Goal: Information Seeking & Learning: Find contact information

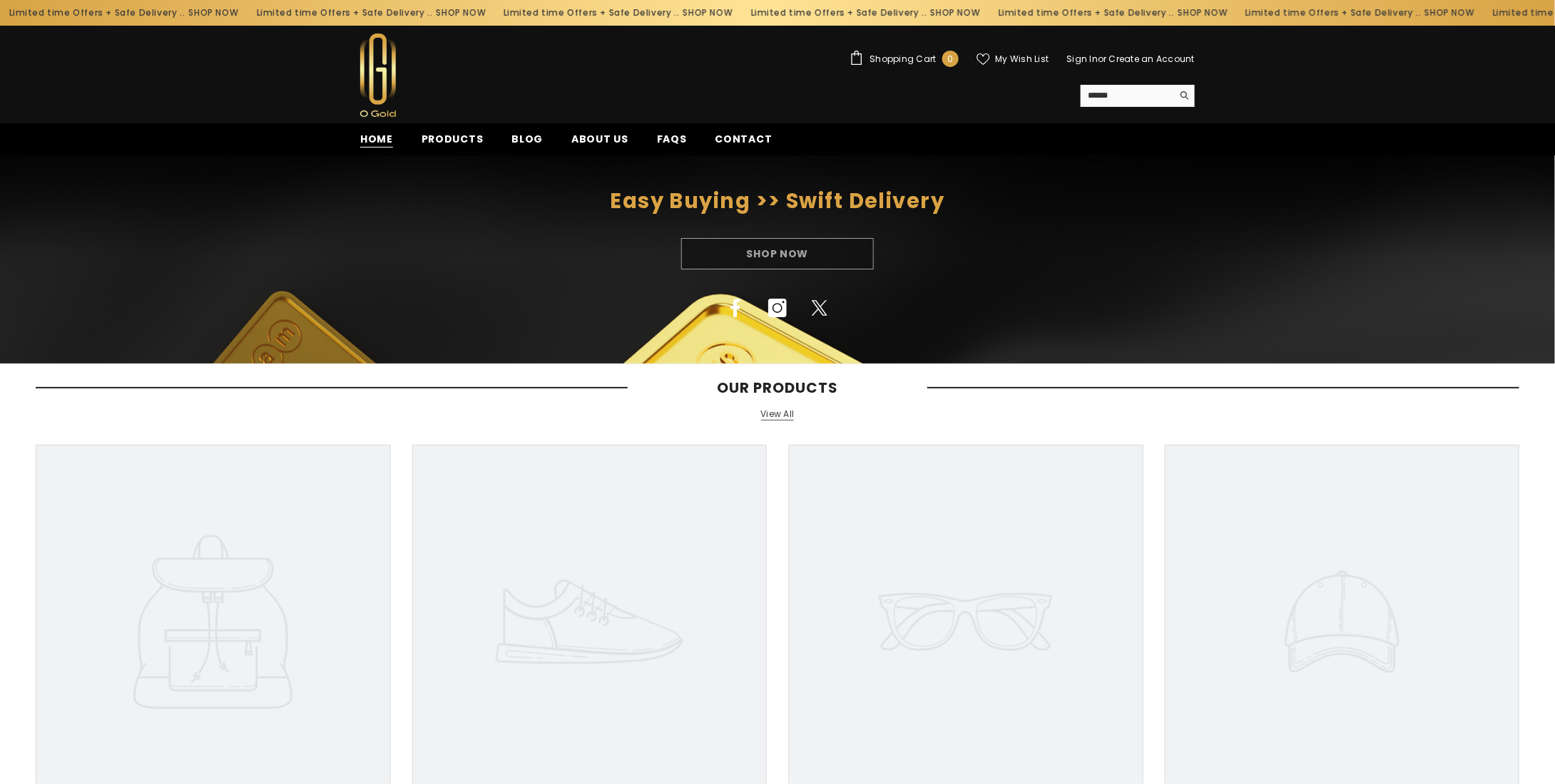
click at [366, 136] on span "Home" at bounding box center [375, 139] width 32 height 15
click at [375, 139] on span "Home" at bounding box center [375, 139] width 32 height 15
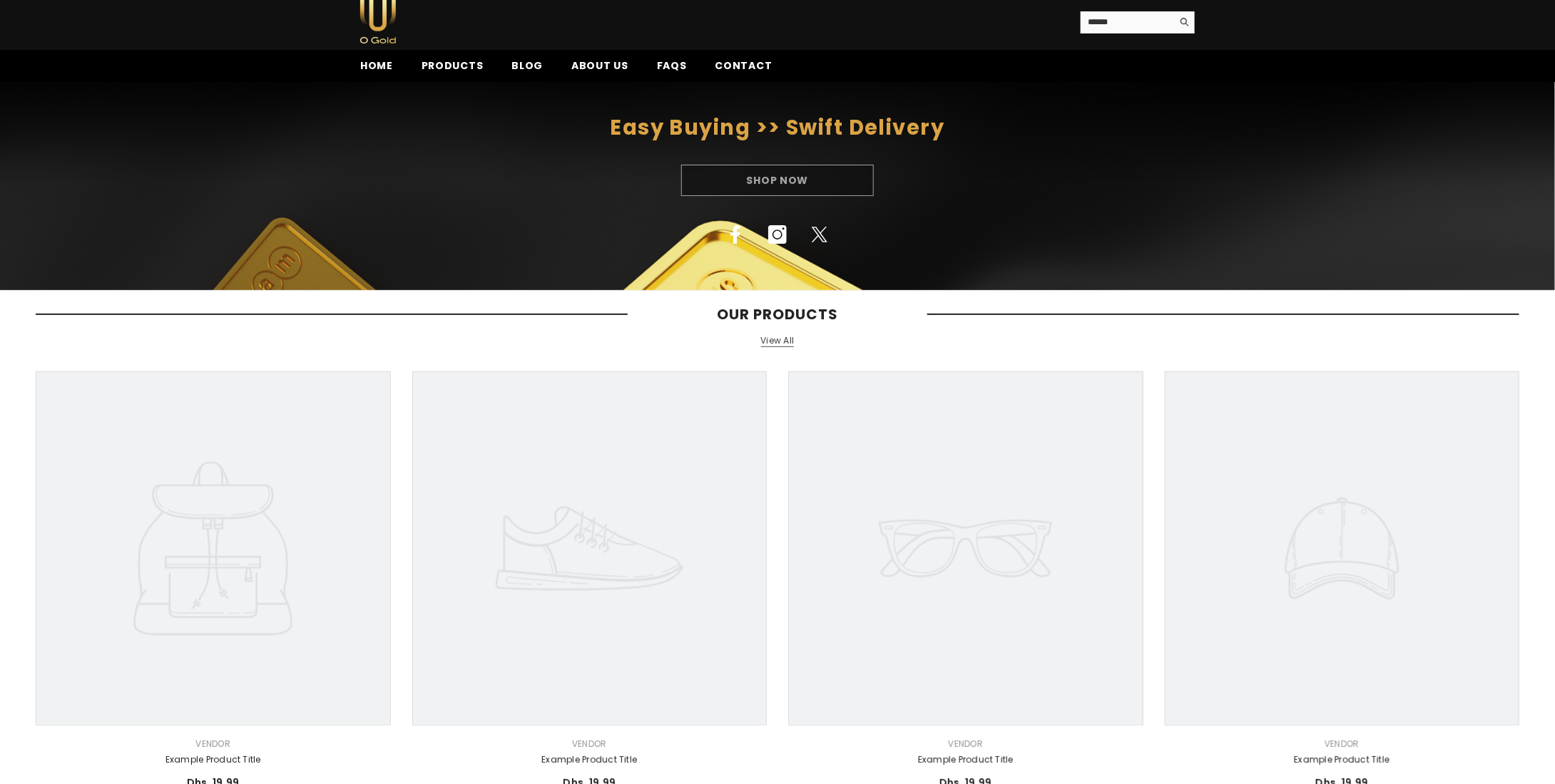
scroll to position [70, 0]
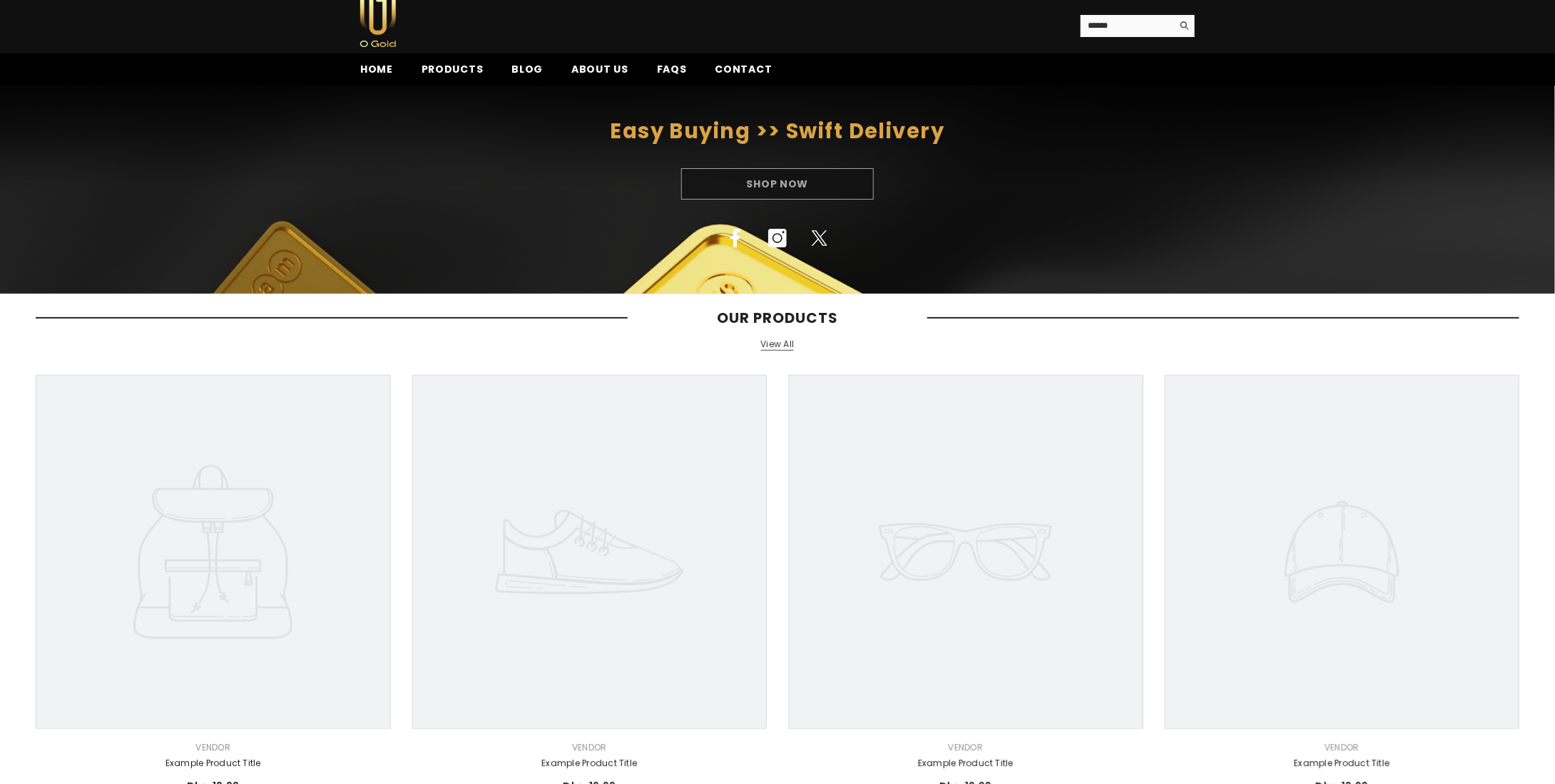
click at [593, 593] on icon at bounding box center [589, 552] width 355 height 355
click at [781, 341] on link "View All" at bounding box center [778, 345] width 33 height 12
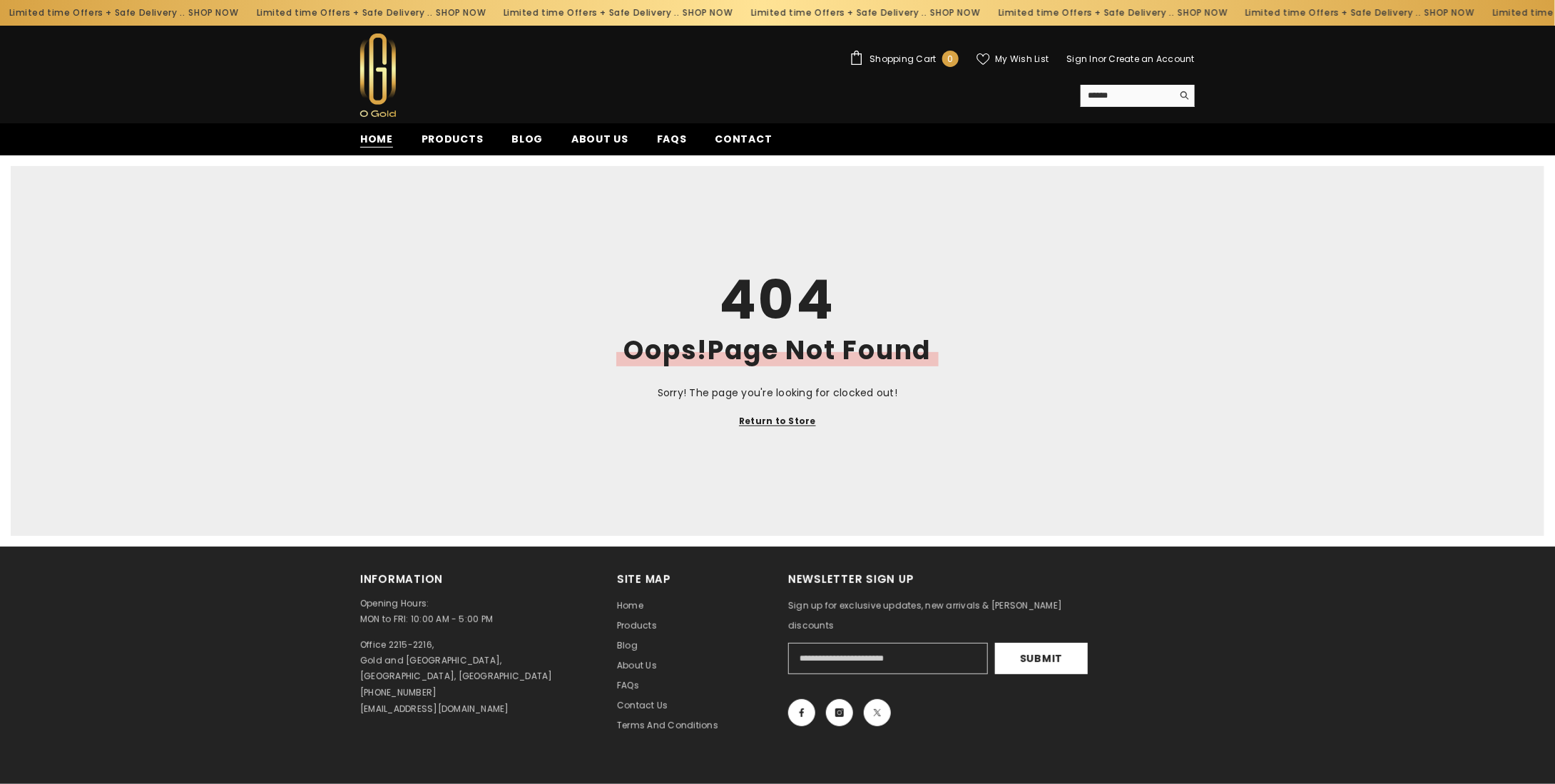
click at [387, 136] on span "Home" at bounding box center [375, 139] width 32 height 15
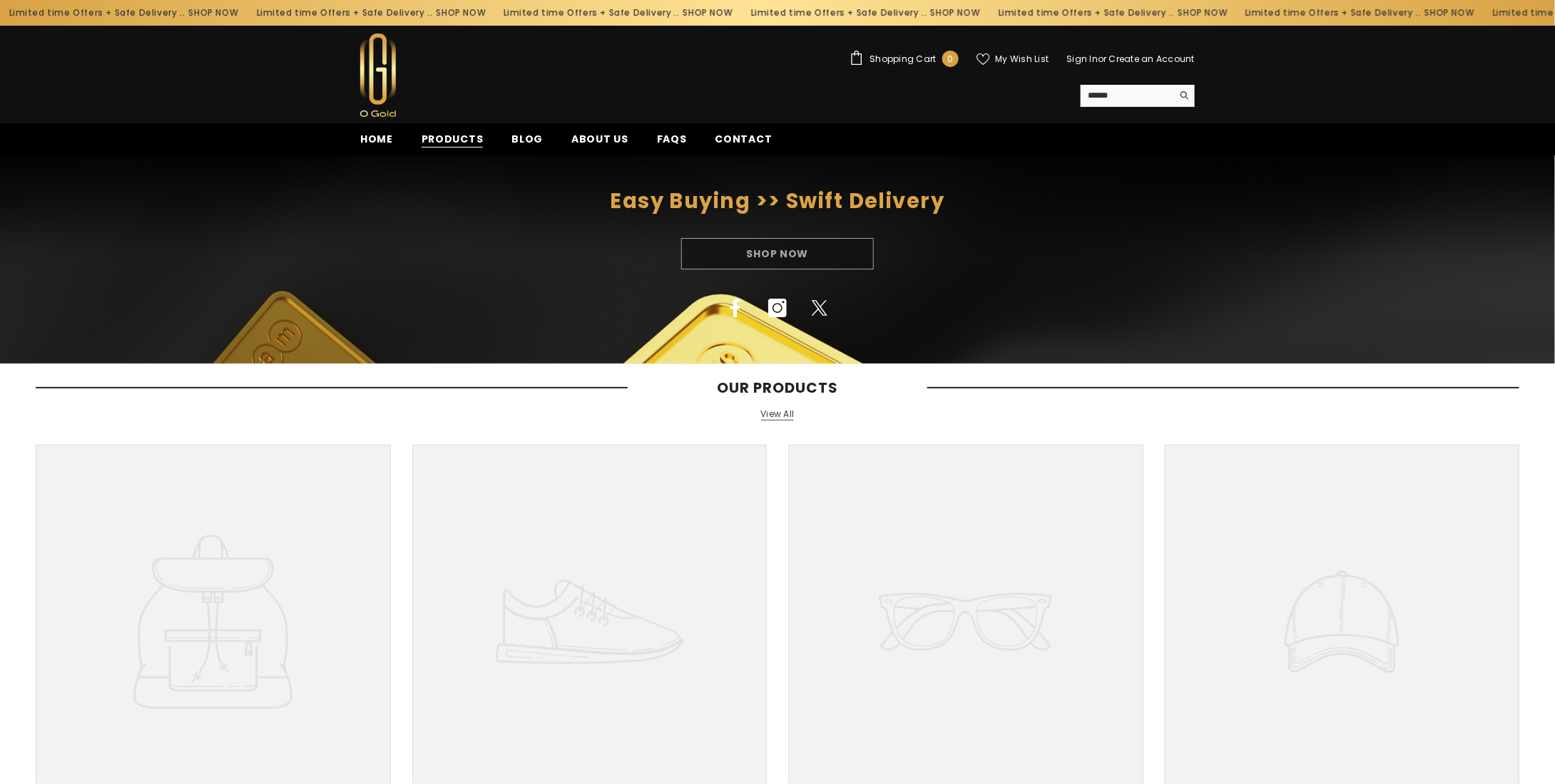
click at [433, 141] on span "Products" at bounding box center [452, 139] width 62 height 15
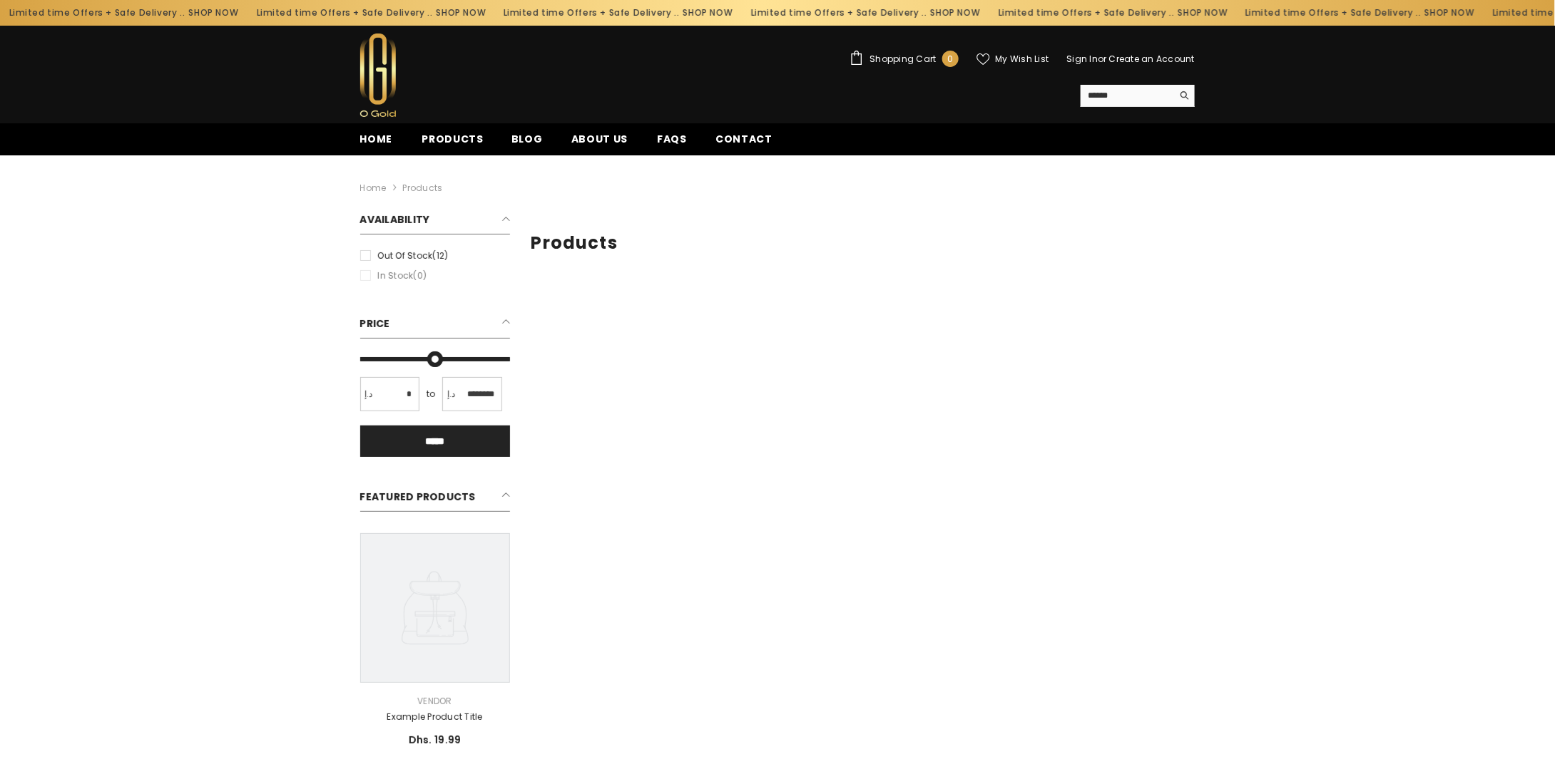
type input "*"
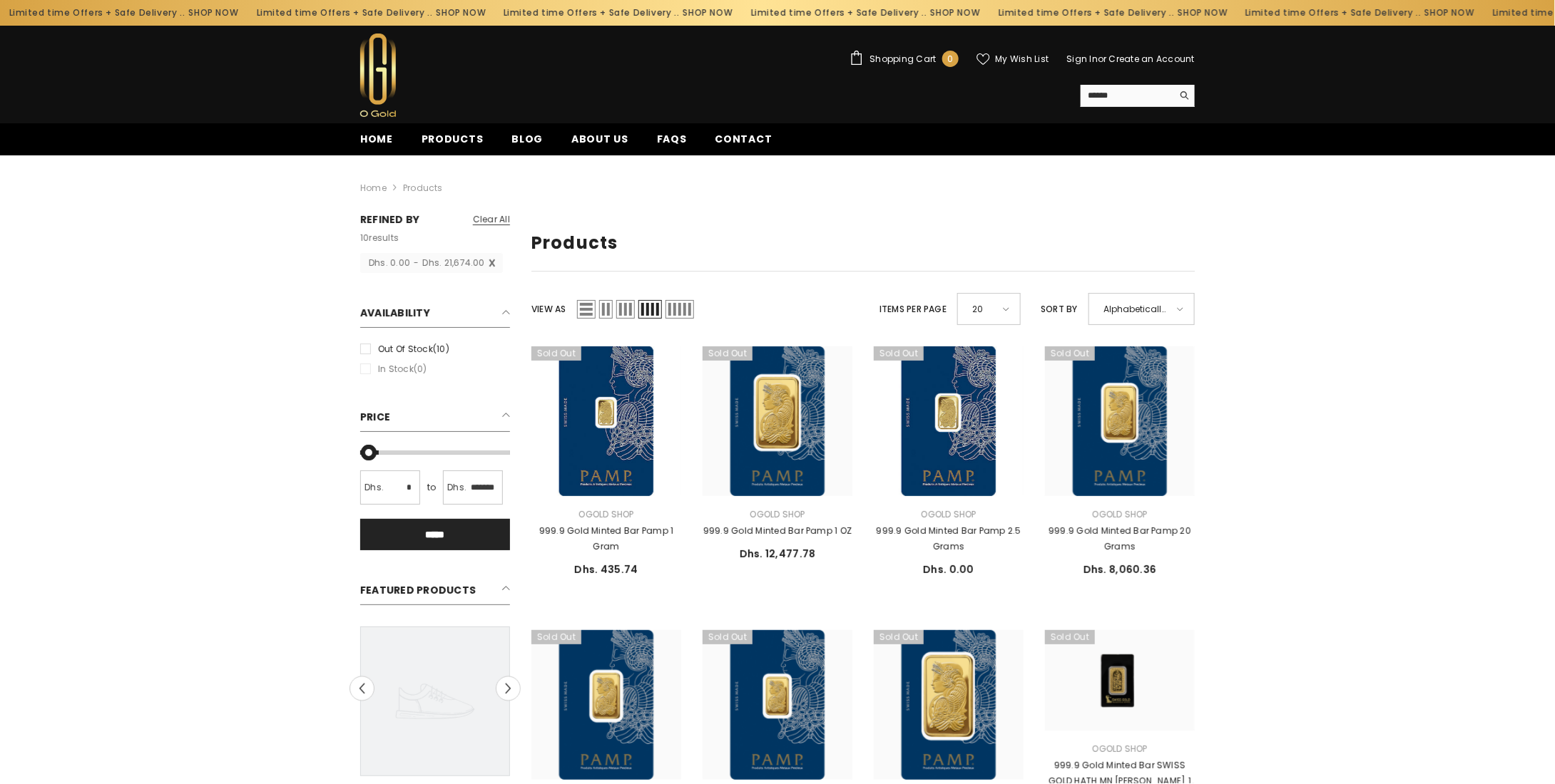
drag, startPoint x: 503, startPoint y: 363, endPoint x: 384, endPoint y: 389, distance: 121.8
click at [384, 453] on input "Max" at bounding box center [434, 453] width 149 height 0
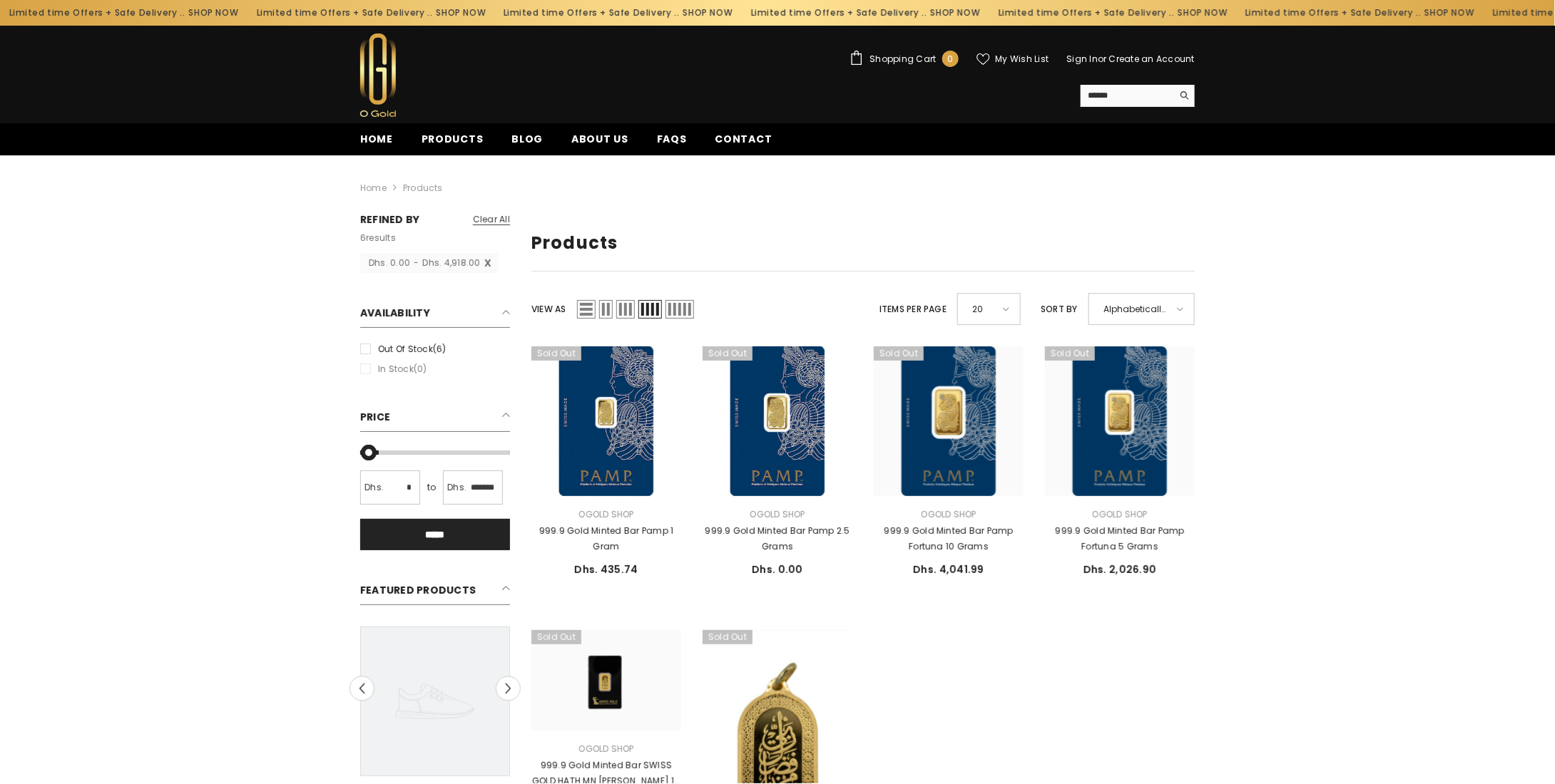
click at [401, 491] on input "*" at bounding box center [389, 487] width 60 height 34
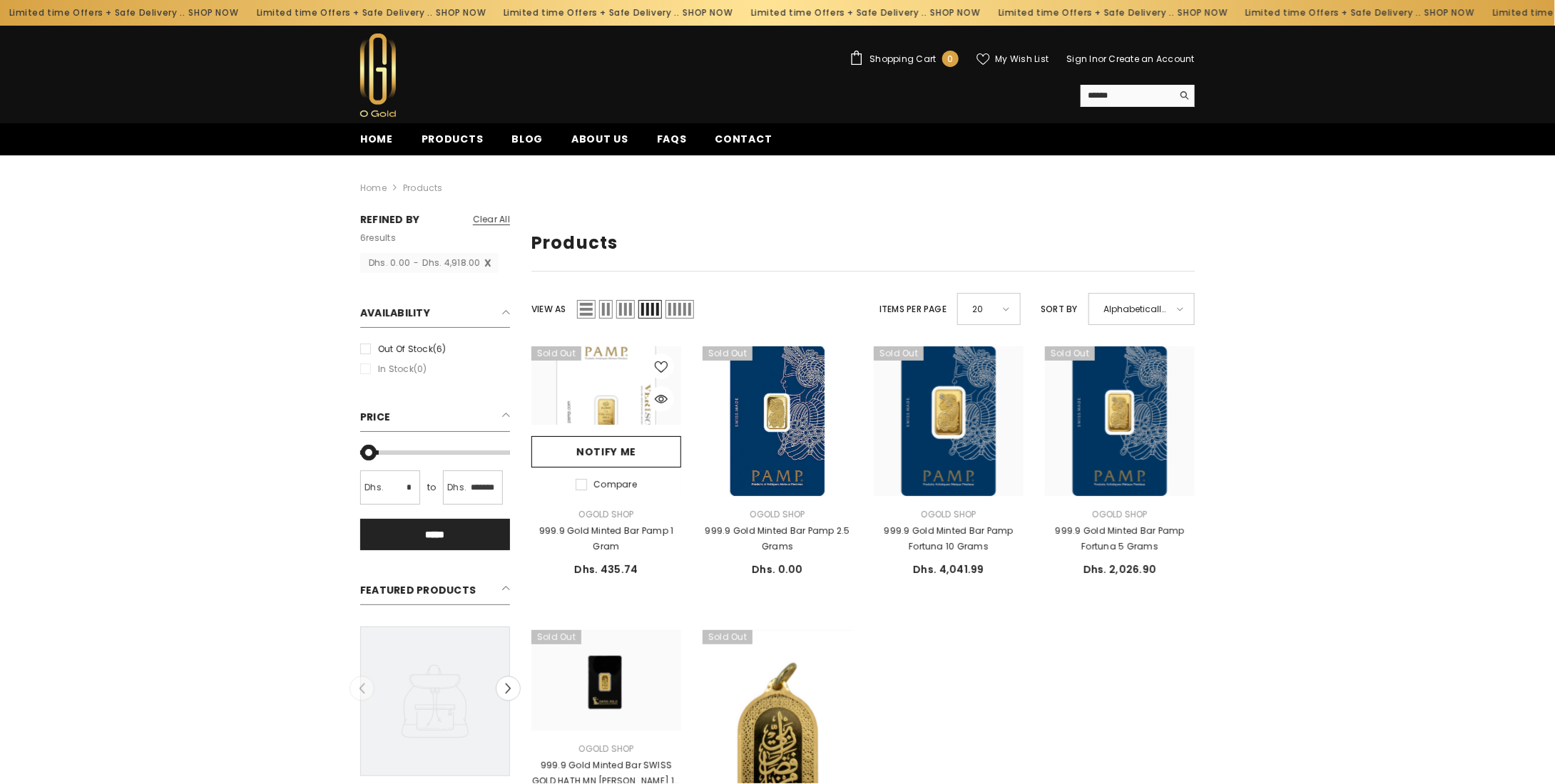
scroll to position [0, 1]
drag, startPoint x: 468, startPoint y: 489, endPoint x: 580, endPoint y: 484, distance: 112.1
click at [580, 484] on div "Close Sidebar Refined By Clear all 6 results Clear all Dhs. 0.00 - Dhs. 4,918.0…" at bounding box center [777, 594] width 835 height 765
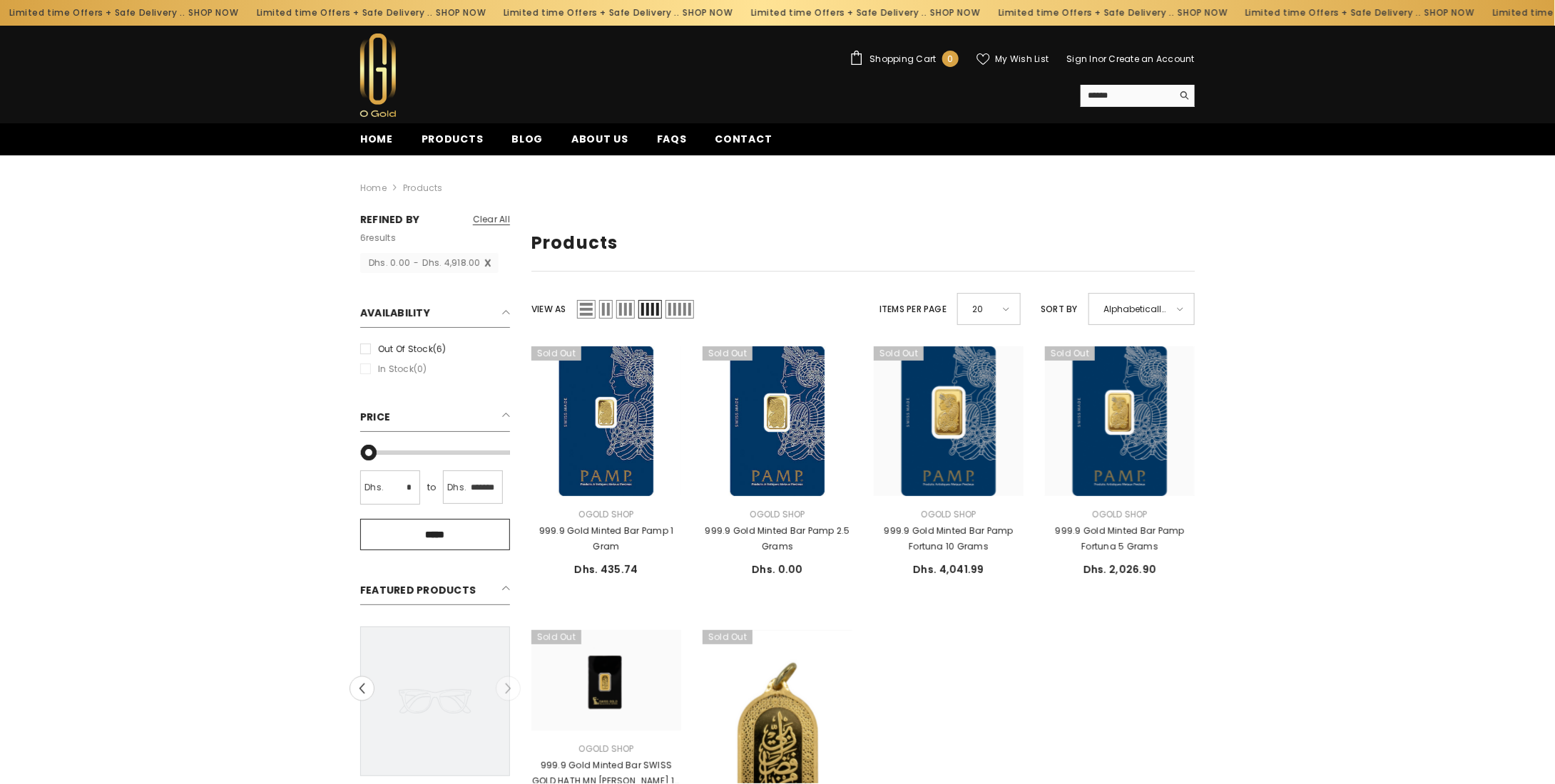
type input "*"
click at [435, 538] on input "*****" at bounding box center [434, 534] width 149 height 31
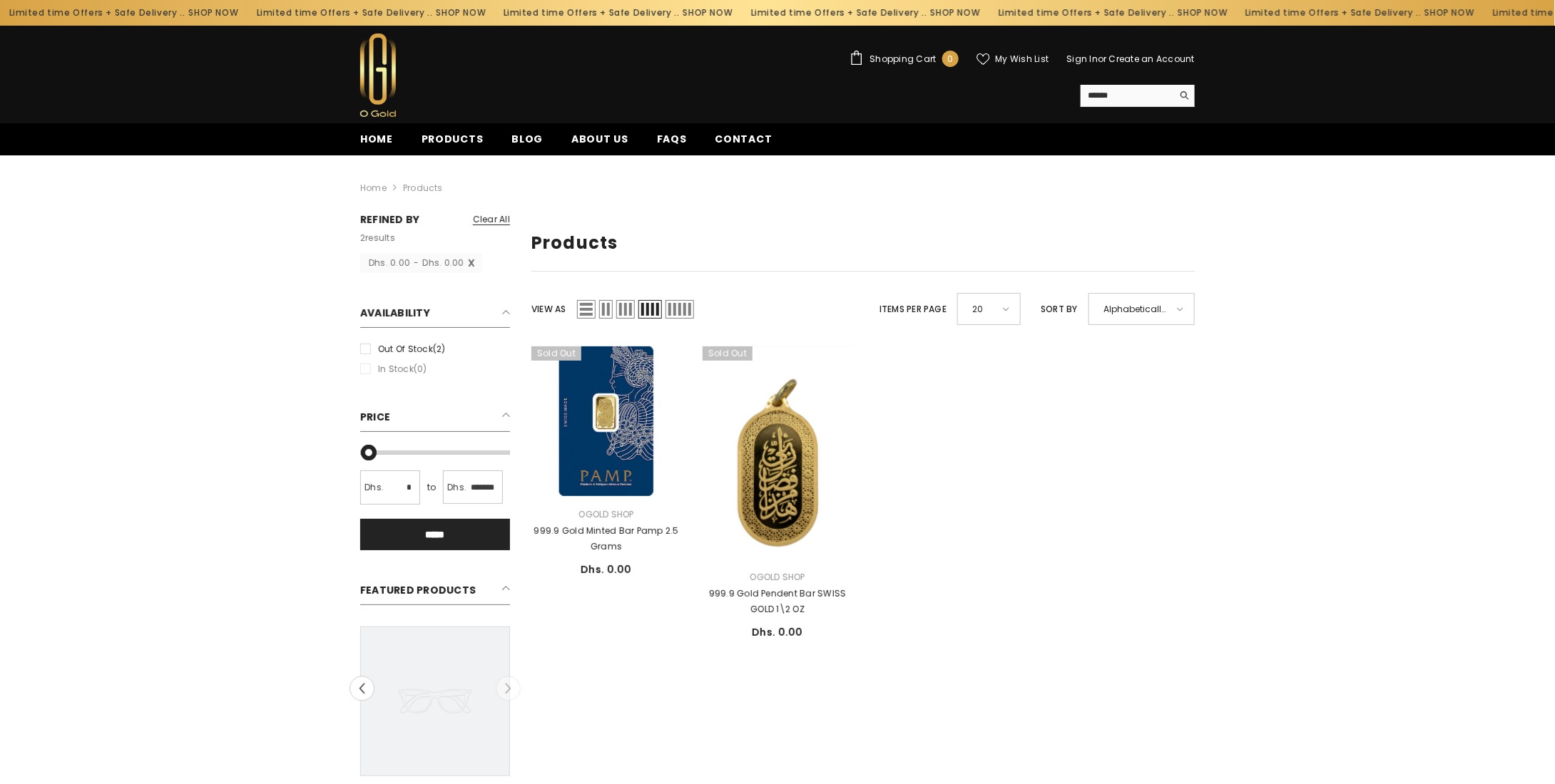
click at [484, 213] on span "Clear all" at bounding box center [491, 219] width 37 height 12
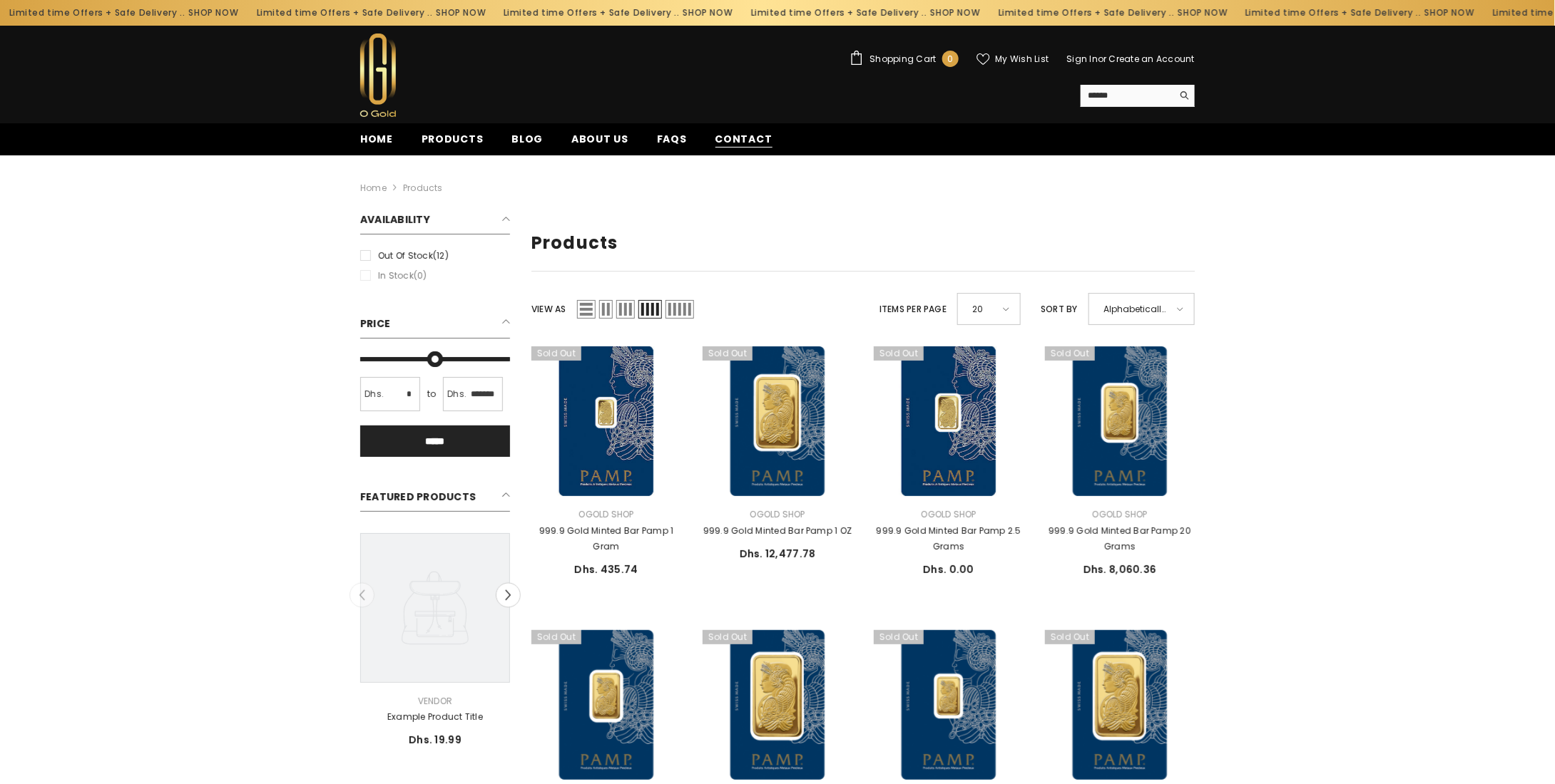
click at [725, 136] on span "Contact" at bounding box center [744, 139] width 57 height 15
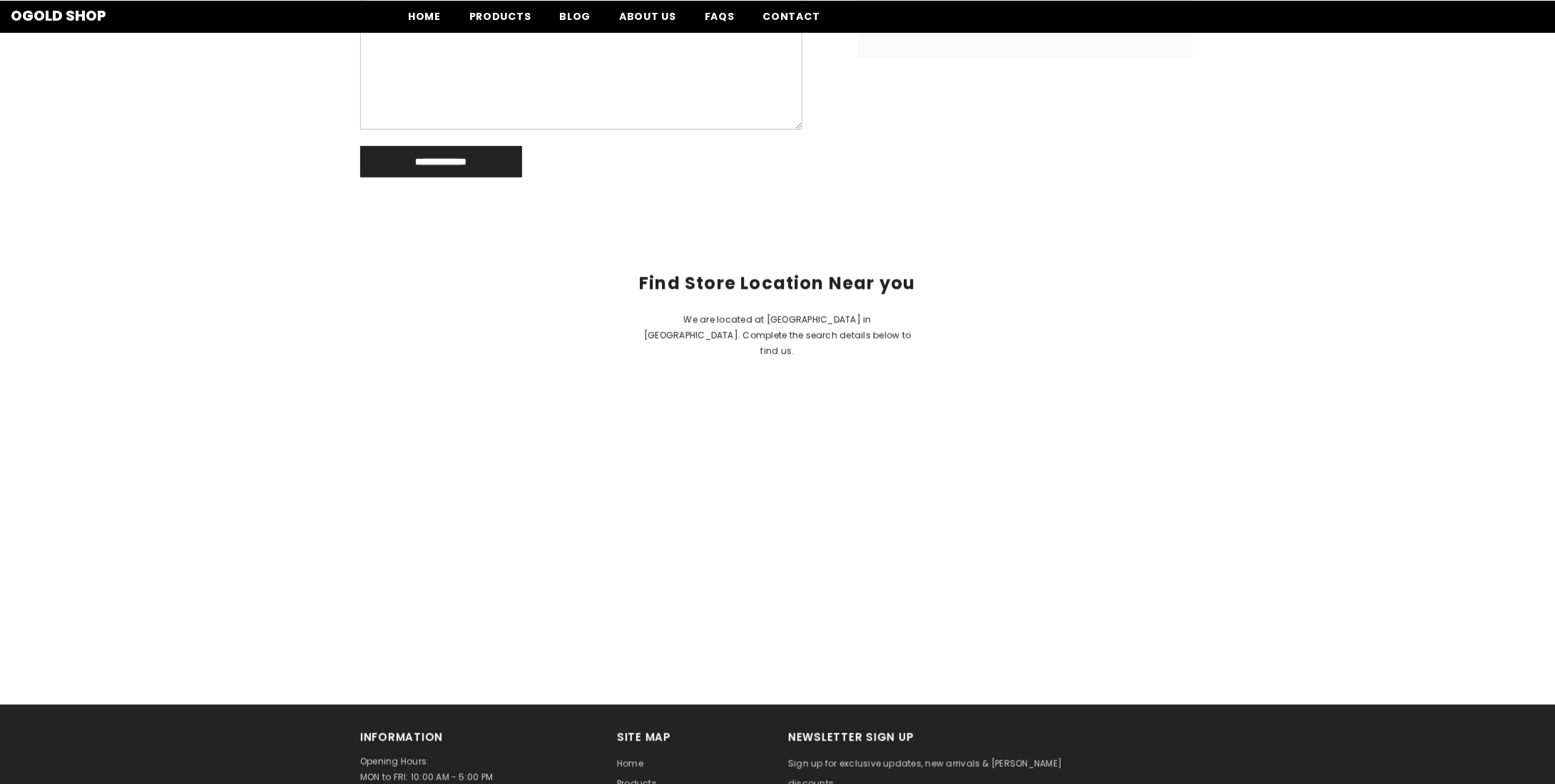
scroll to position [687, 0]
